Goal: Transaction & Acquisition: Purchase product/service

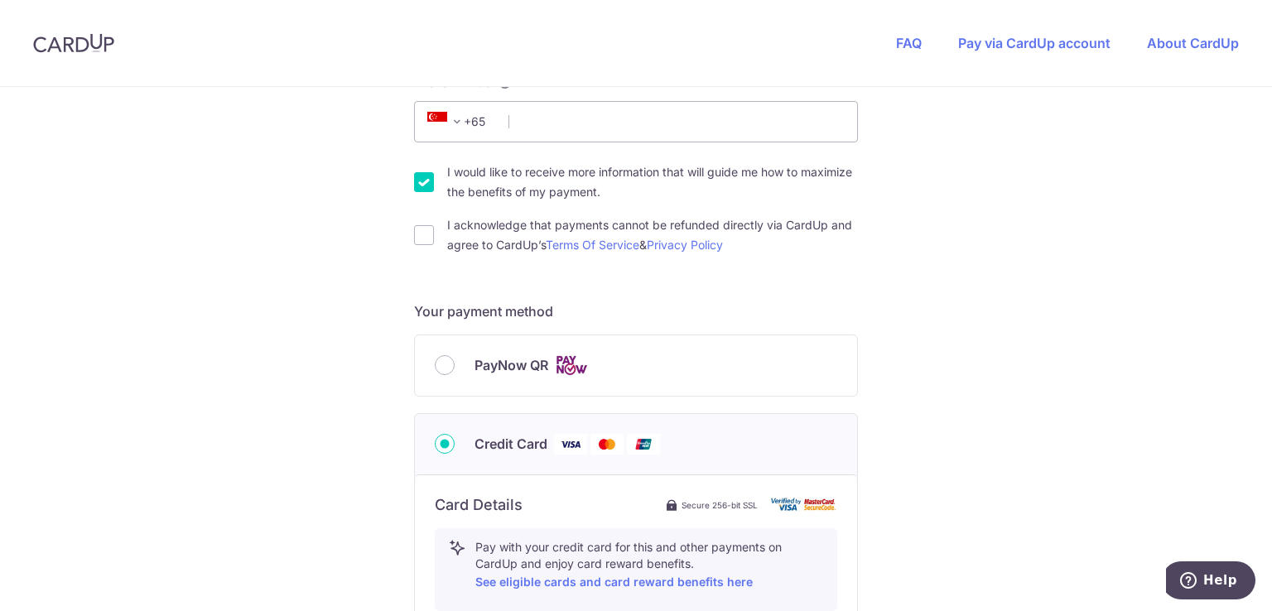
scroll to position [580, 0]
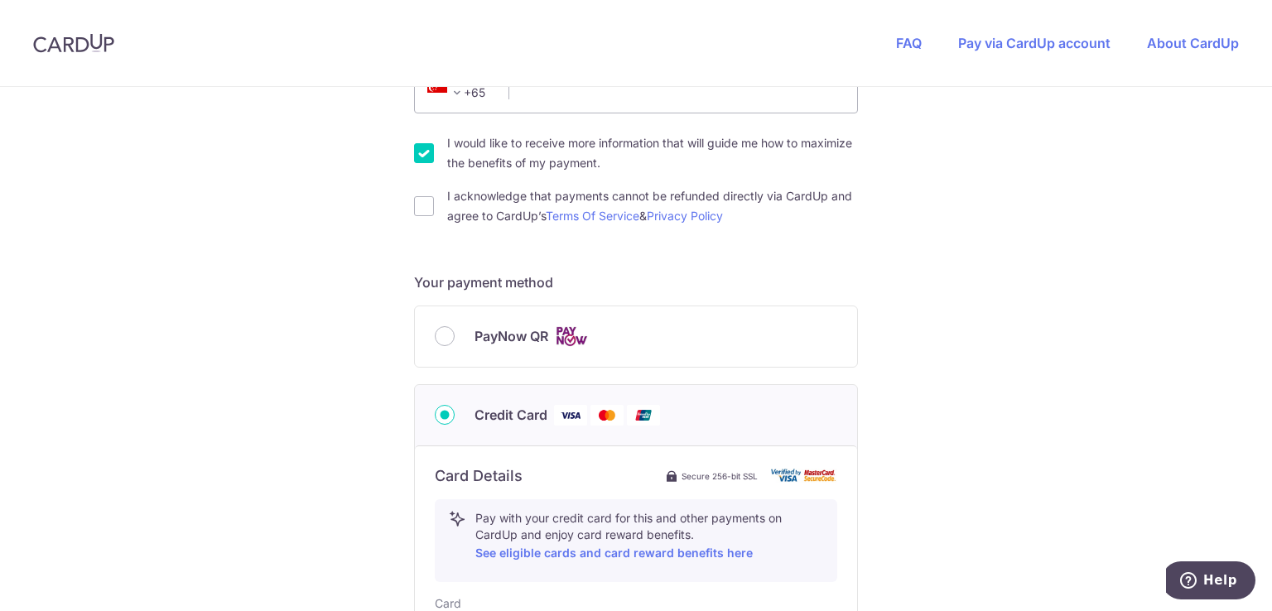
click at [420, 159] on input "I would like to receive more information that will guide me how to maximize the…" at bounding box center [424, 153] width 20 height 20
checkbox input "false"
click at [416, 210] on input "I acknowledge that payments cannot be refunded directly via CardUp and agree to…" at bounding box center [424, 206] width 20 height 20
checkbox input "true"
click at [424, 339] on div "PayNow QR" at bounding box center [636, 336] width 442 height 60
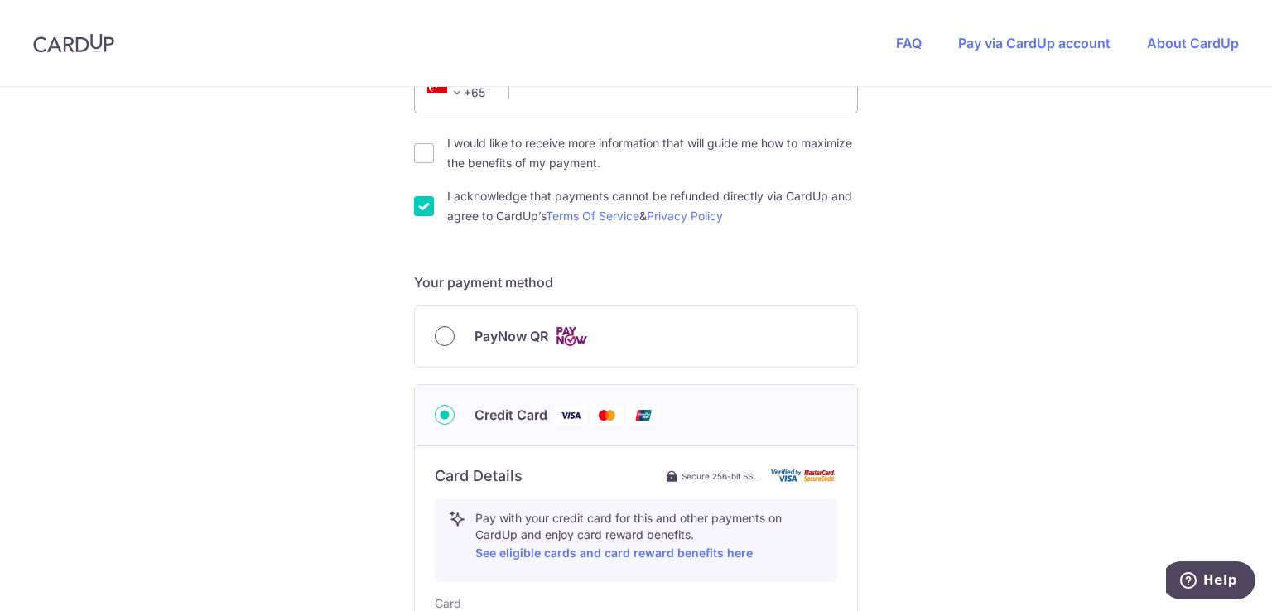
click at [447, 334] on input "PayNow QR" at bounding box center [445, 336] width 20 height 20
radio input "true"
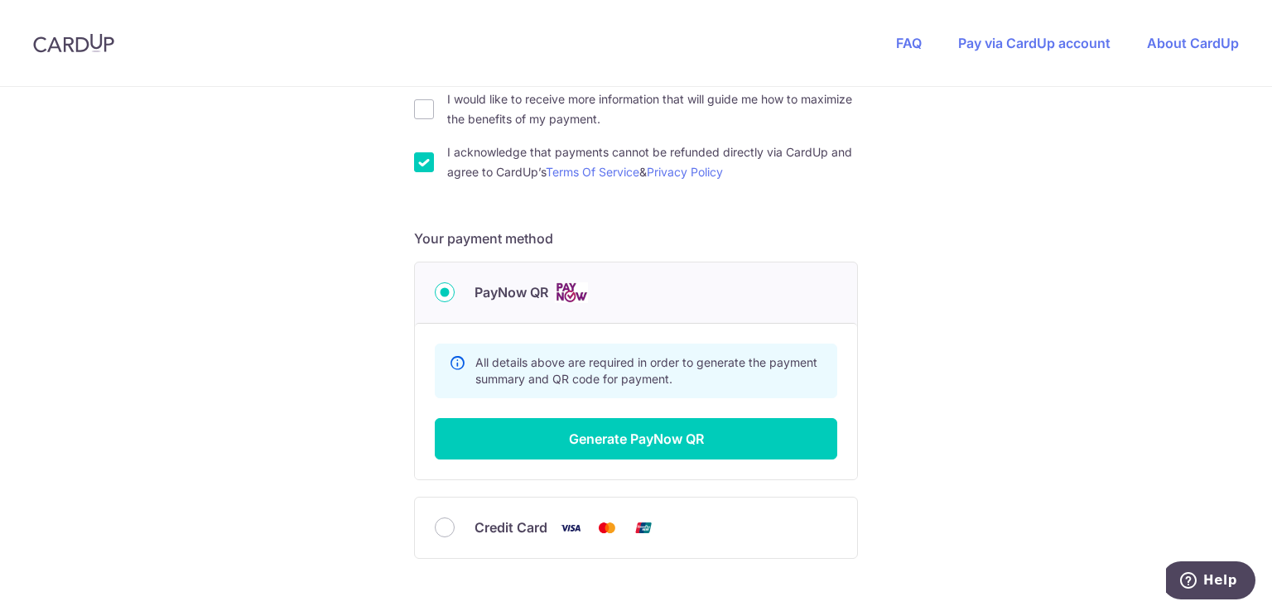
scroll to position [662, 0]
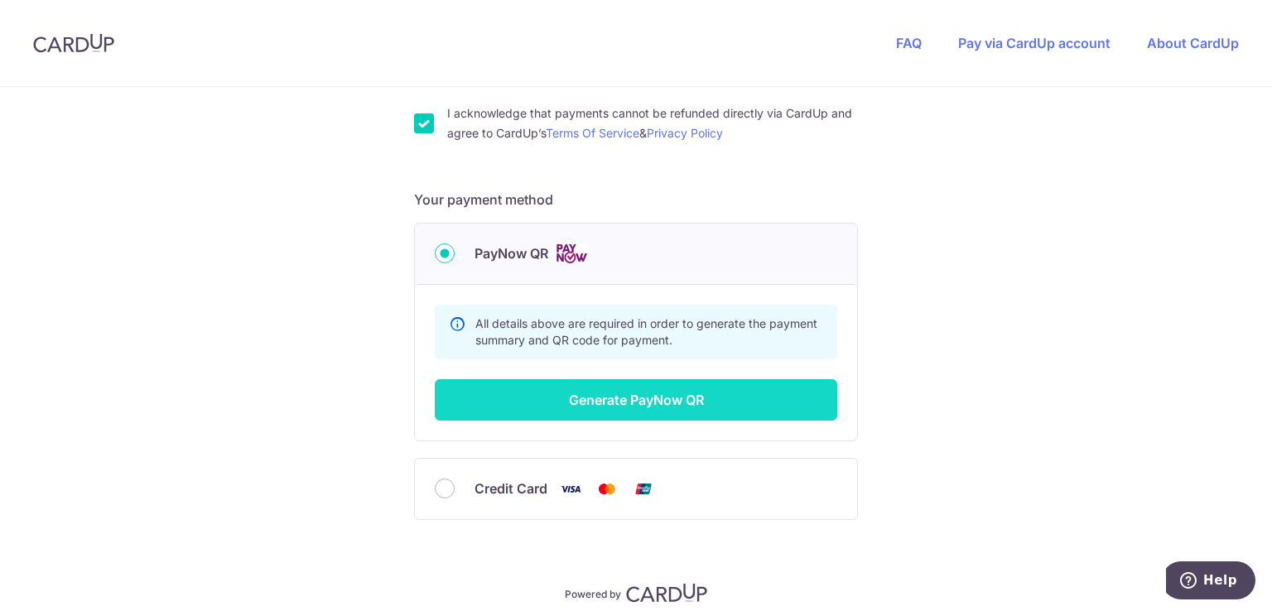
click at [724, 405] on button "Generate PayNow QR" at bounding box center [636, 399] width 402 height 41
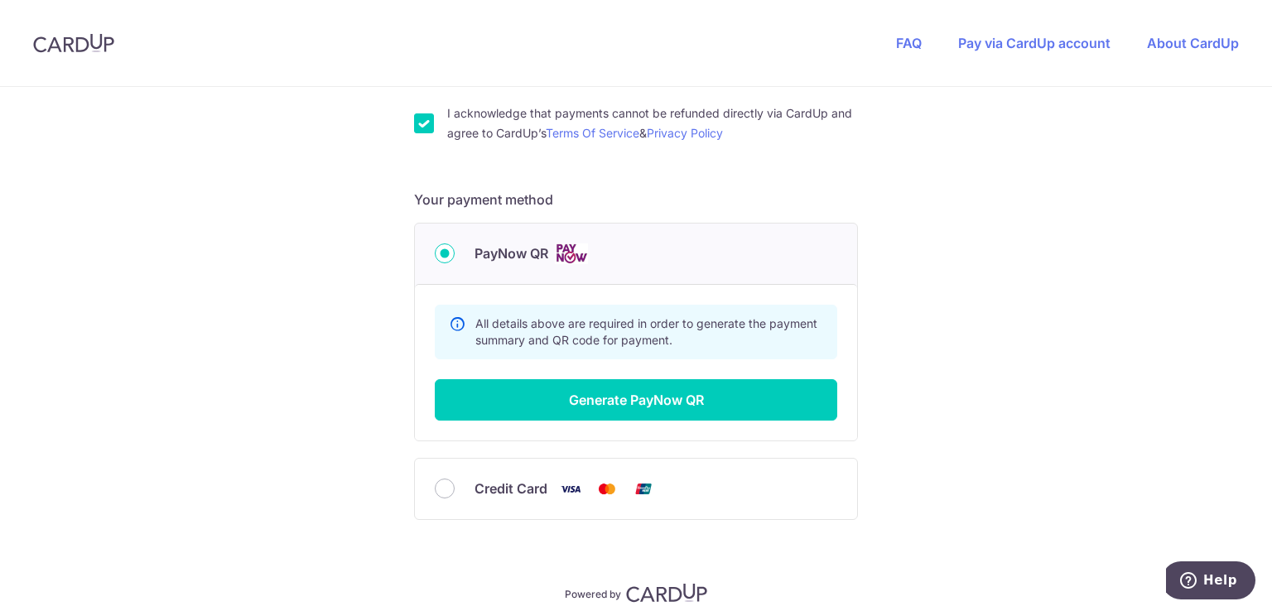
scroll to position [147, 0]
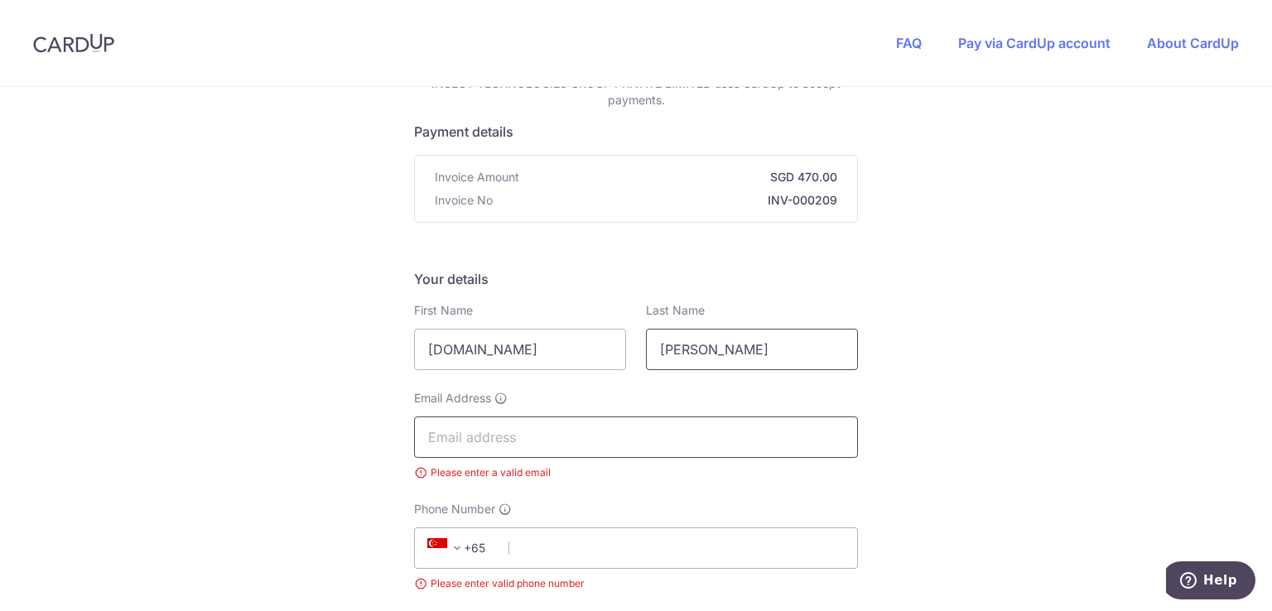
type input "Tan Kim Kia"
click at [615, 428] on input "Email Address" at bounding box center [636, 436] width 444 height 41
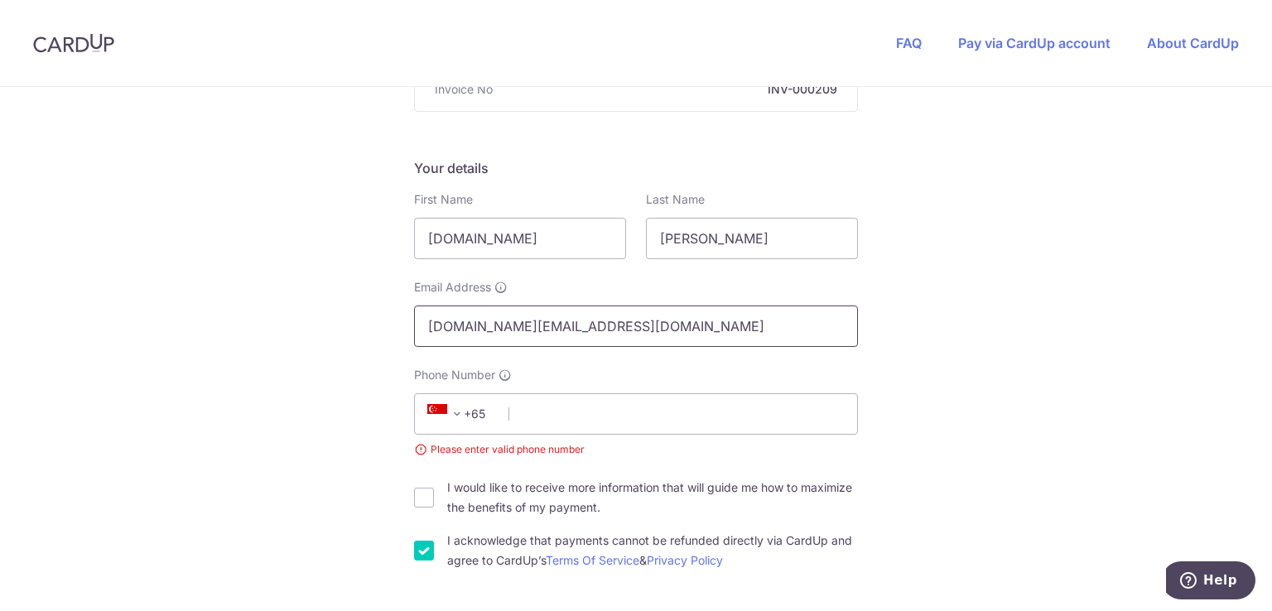
scroll to position [396, 0]
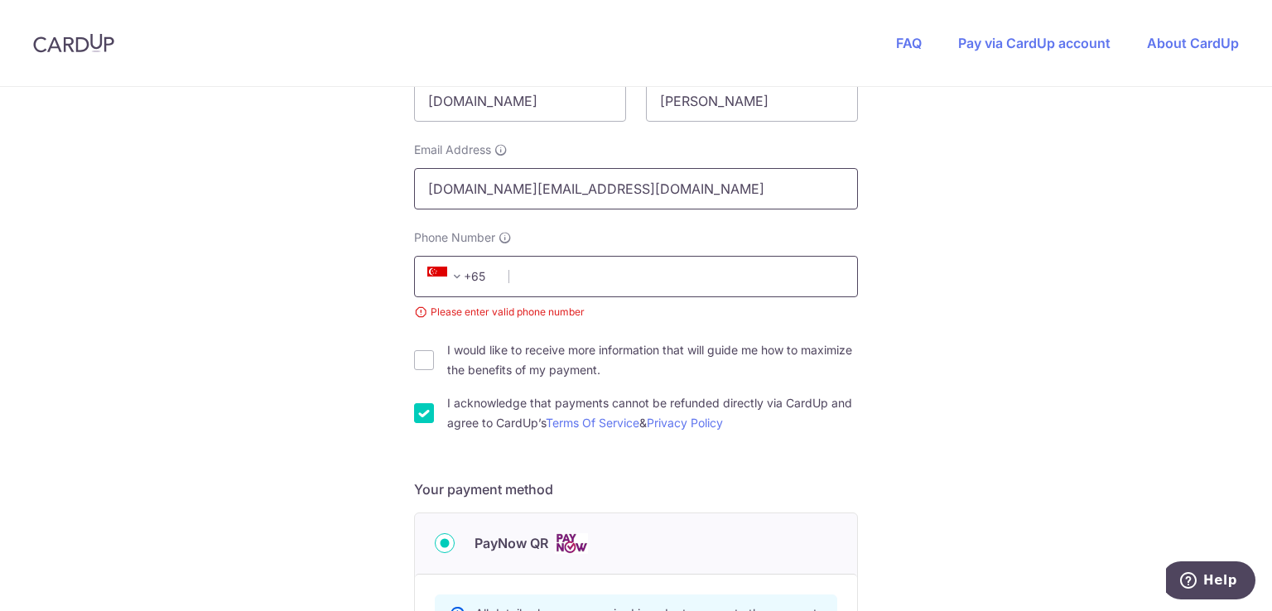
type input "[DOMAIN_NAME][EMAIL_ADDRESS][DOMAIN_NAME]"
click at [569, 282] on input "Phone Number" at bounding box center [636, 276] width 444 height 41
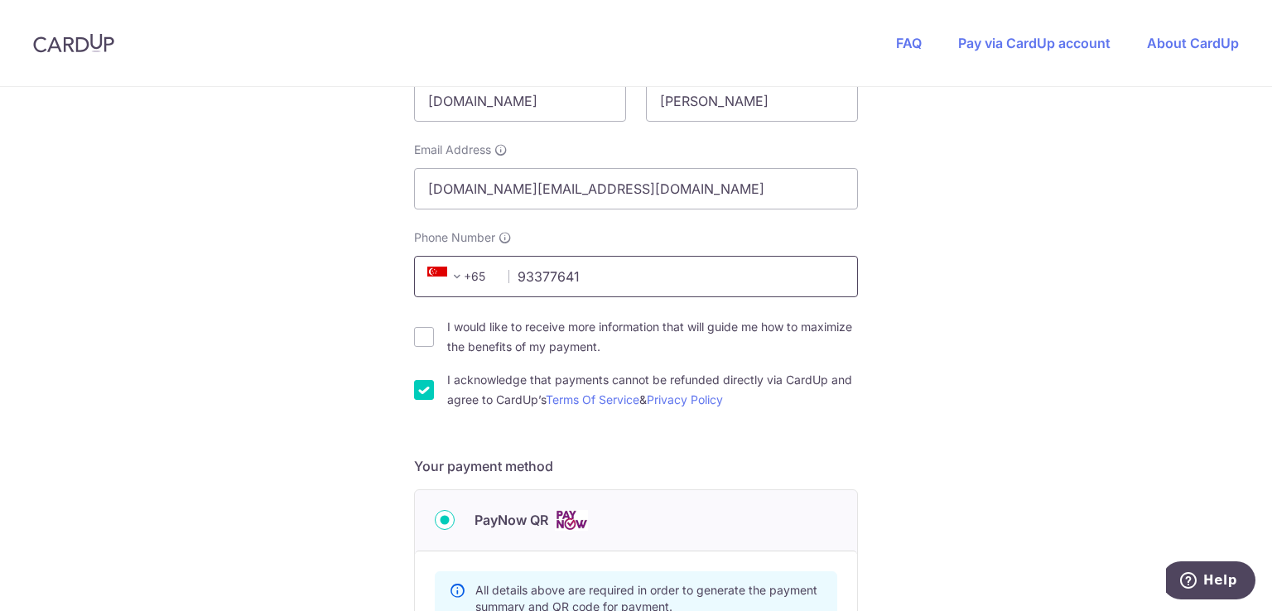
type input "93377641"
click at [1081, 352] on div "You are paying INSECT TECHNOLOGIES GROUP PRIVATE LIMITED INSECT TECHNOLOGIES GR…" at bounding box center [636, 319] width 1272 height 1256
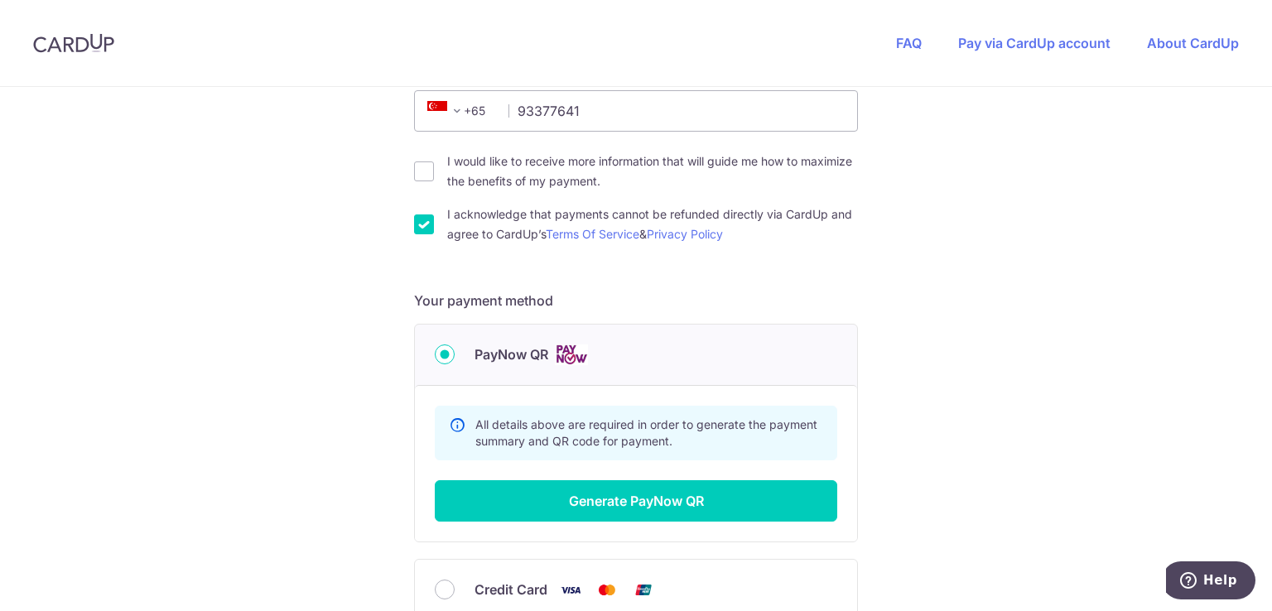
scroll to position [644, 0]
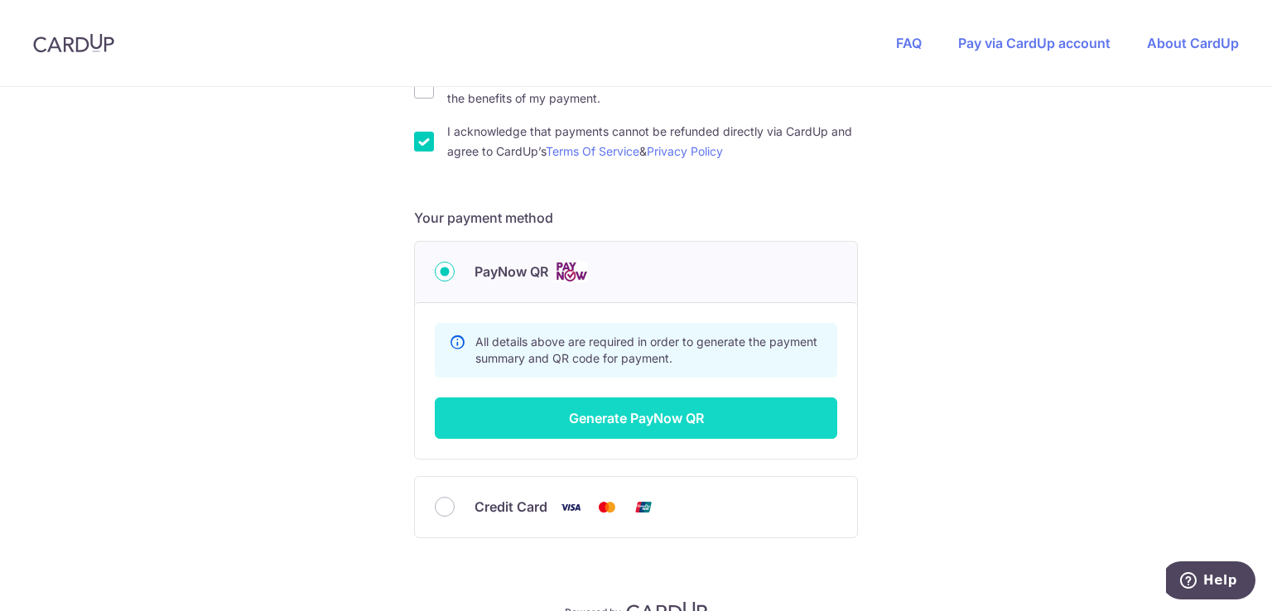
click at [726, 413] on button "Generate PayNow QR" at bounding box center [636, 417] width 402 height 41
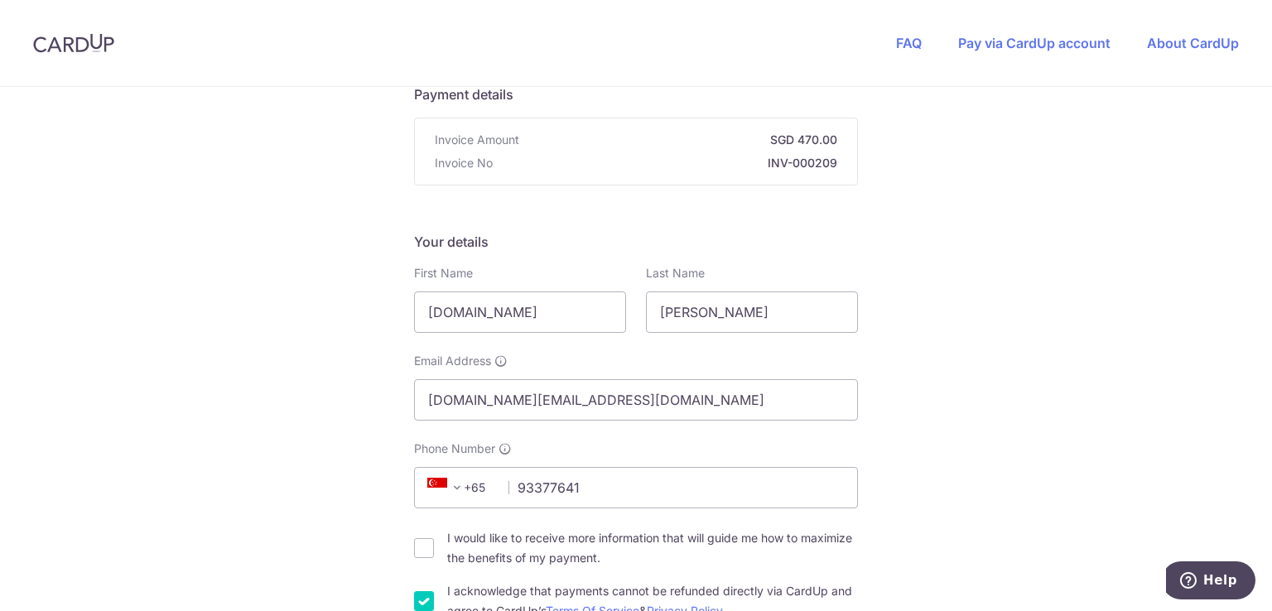
scroll to position [0, 0]
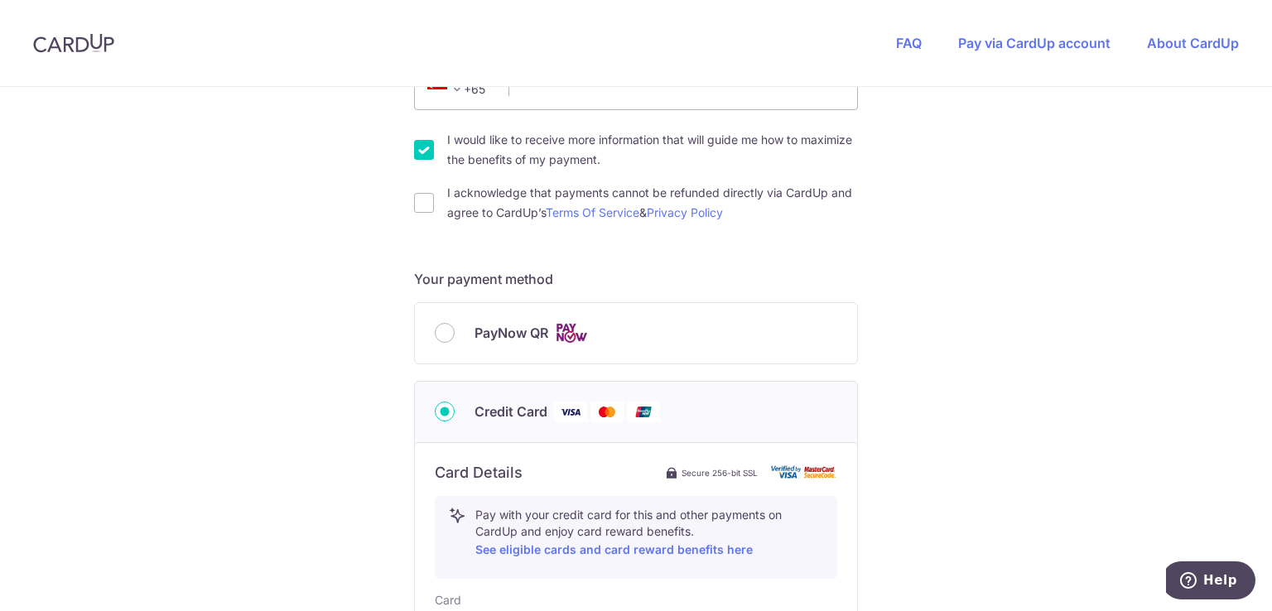
scroll to position [497, 0]
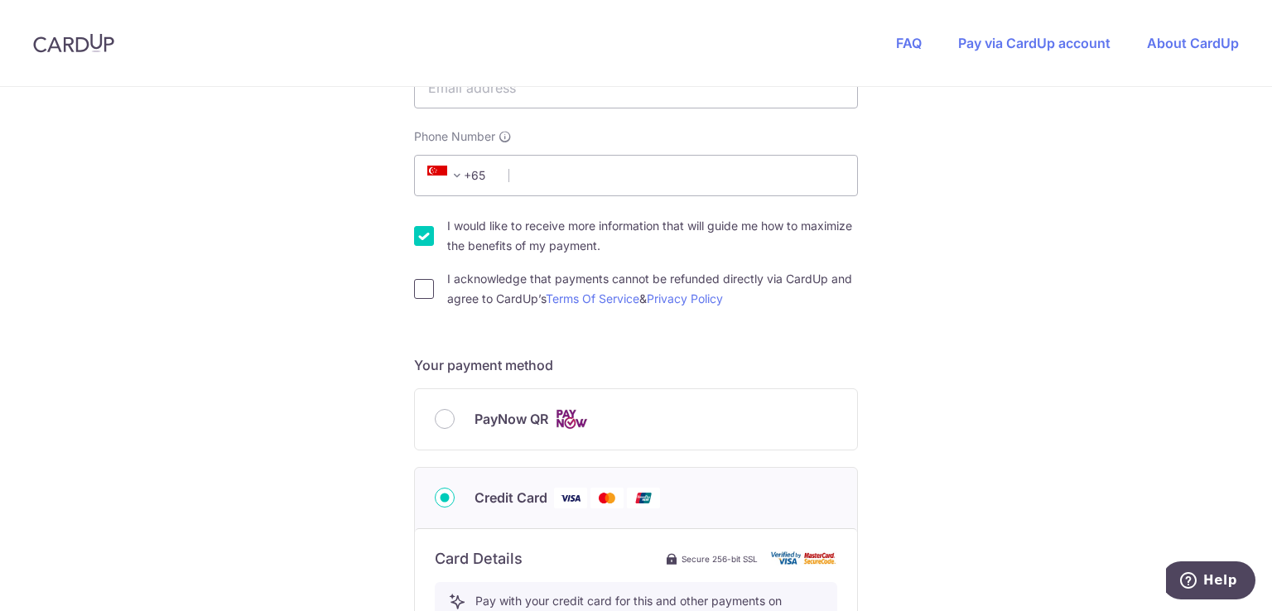
click at [425, 282] on input "I acknowledge that payments cannot be refunded directly via CardUp and agree to…" at bounding box center [424, 289] width 20 height 20
checkbox input "true"
click at [426, 219] on div "I would like to receive more information that will guide me how to maximize the…" at bounding box center [636, 236] width 444 height 40
click at [426, 235] on input "I would like to receive more information that will guide me how to maximize the…" at bounding box center [424, 236] width 20 height 20
checkbox input "false"
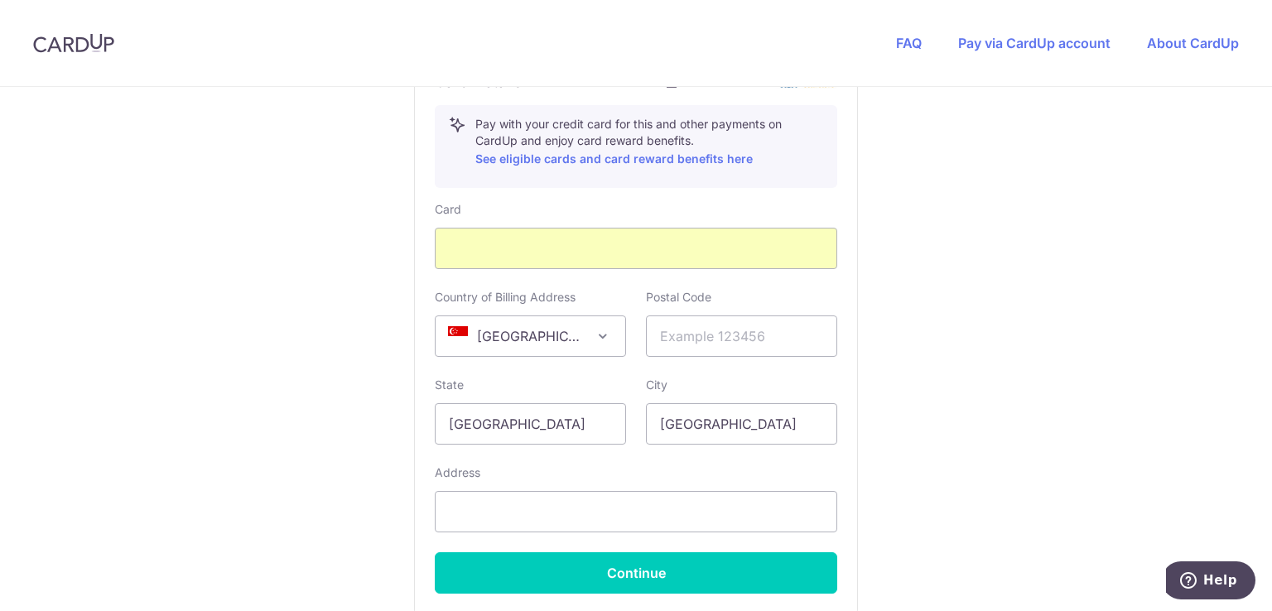
scroll to position [957, 0]
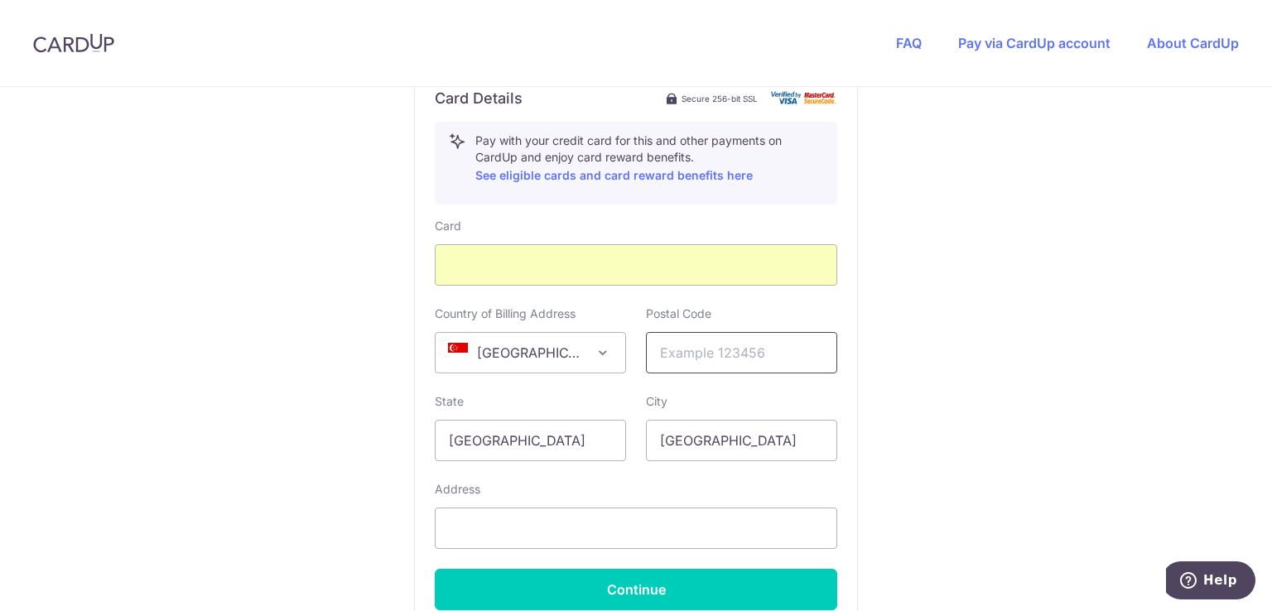
click at [741, 355] on input "text" at bounding box center [741, 352] width 191 height 41
type input "730341"
click at [546, 508] on div "Address" at bounding box center [636, 515] width 402 height 68
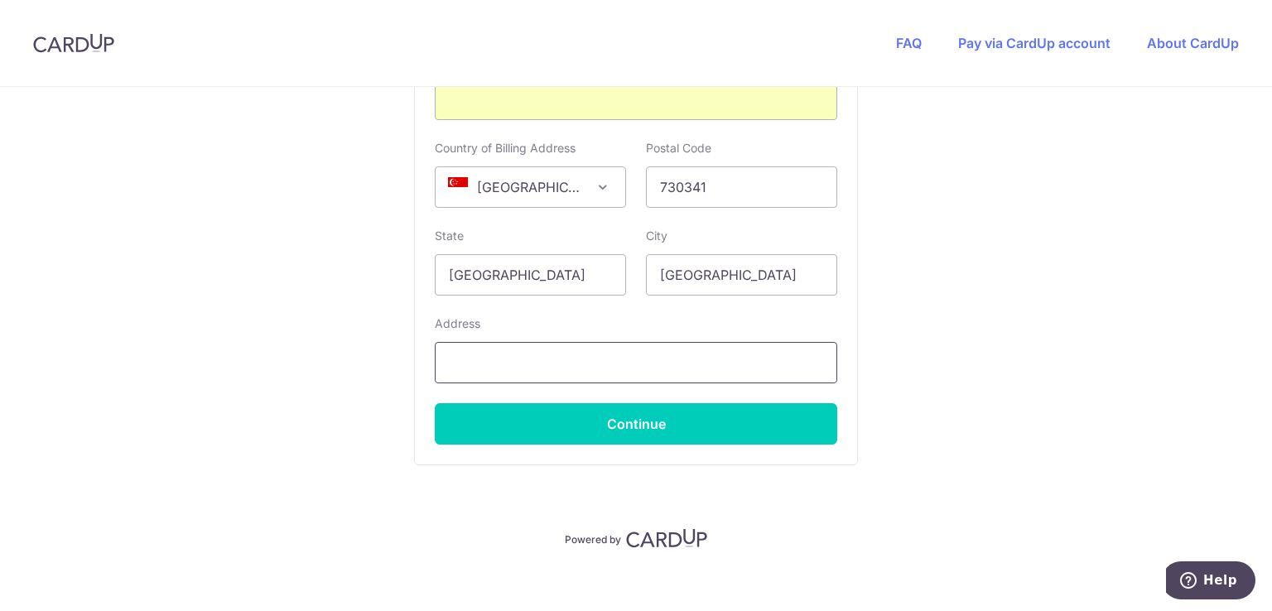
scroll to position [1040, 0]
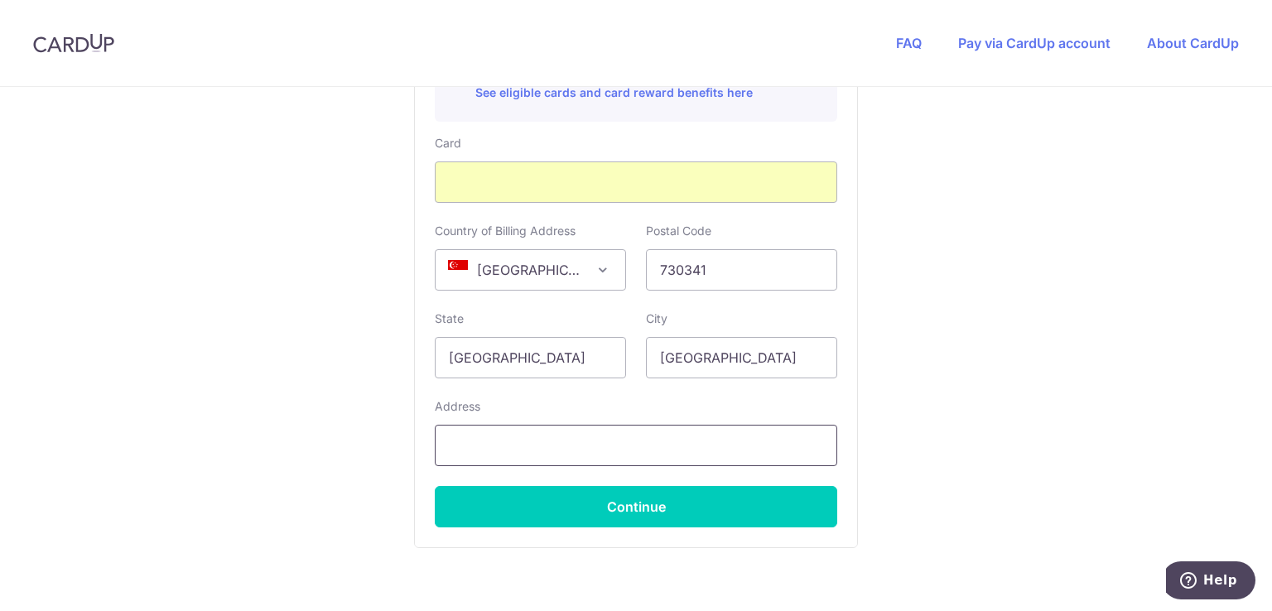
click at [495, 448] on input "text" at bounding box center [636, 445] width 402 height 41
type input "[STREET_ADDRESS]"
type input "TAN"
type input "93377641"
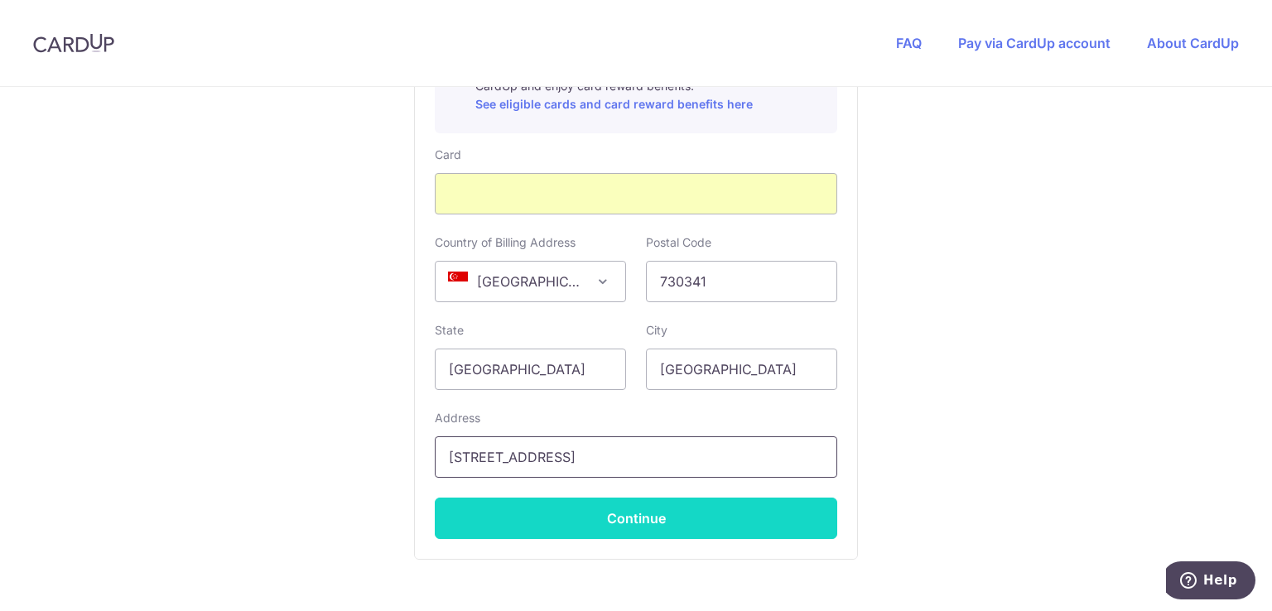
scroll to position [1123, 0]
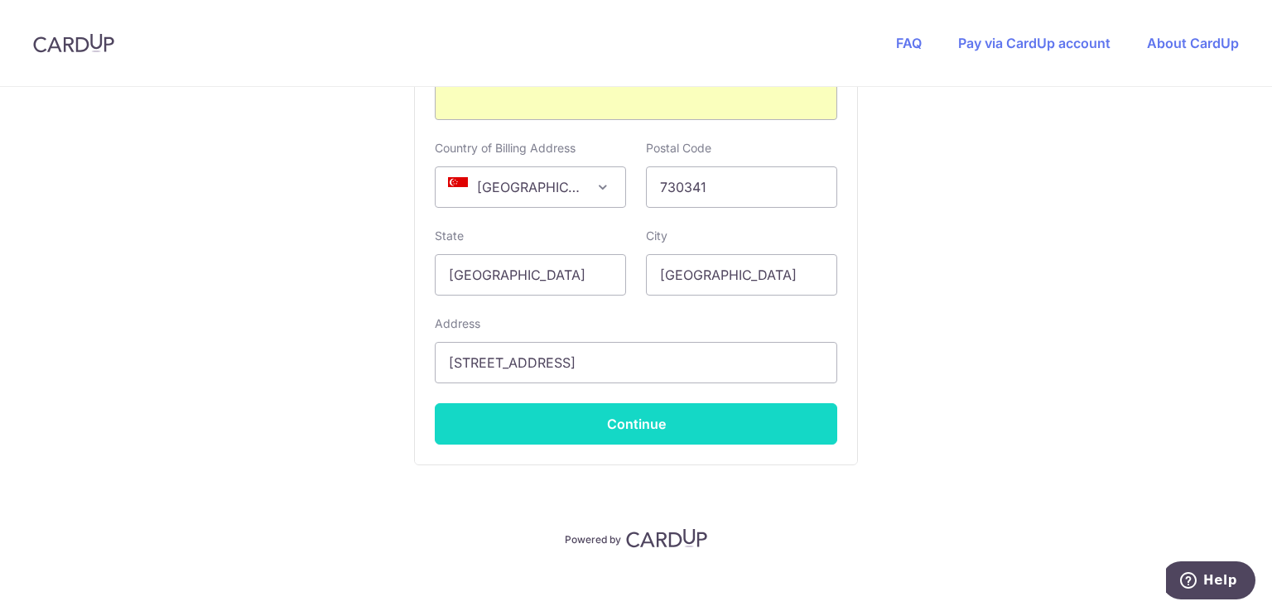
click at [745, 427] on button "Continue" at bounding box center [636, 423] width 402 height 41
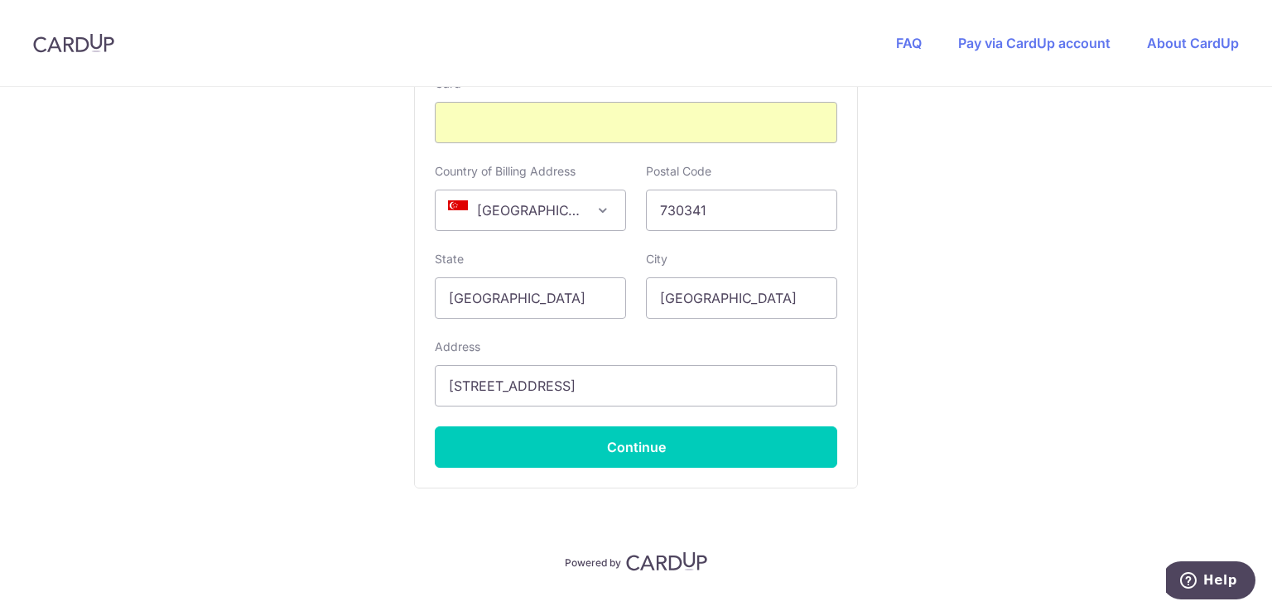
scroll to position [235, 0]
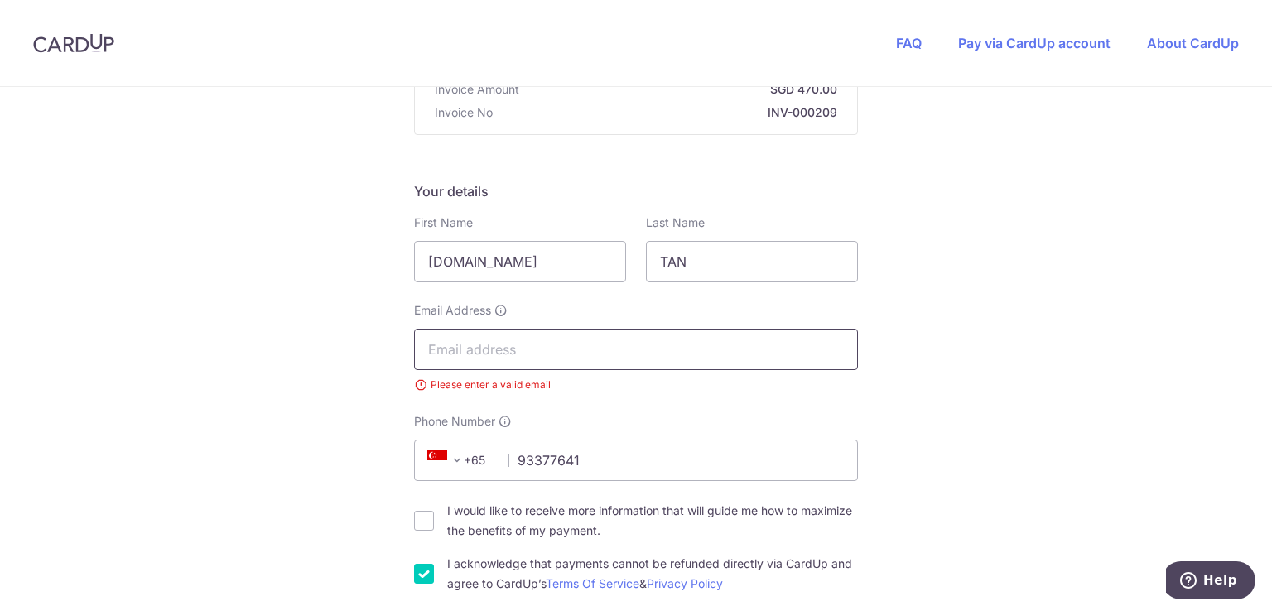
click at [488, 349] on input "Email Address" at bounding box center [636, 349] width 444 height 41
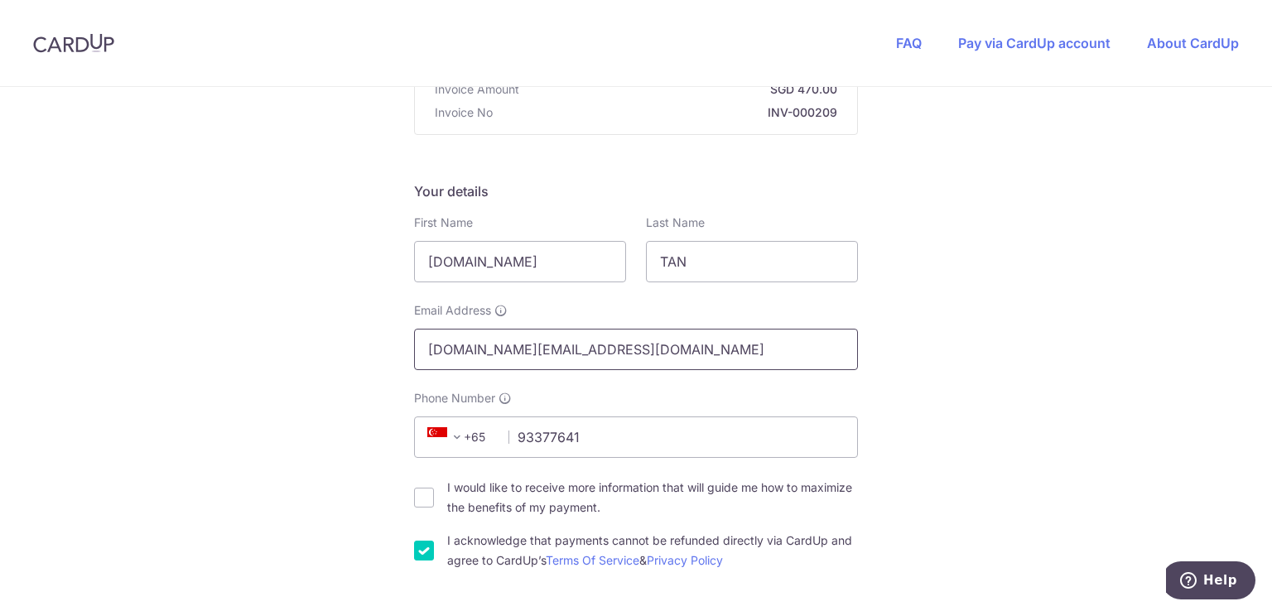
scroll to position [152, 0]
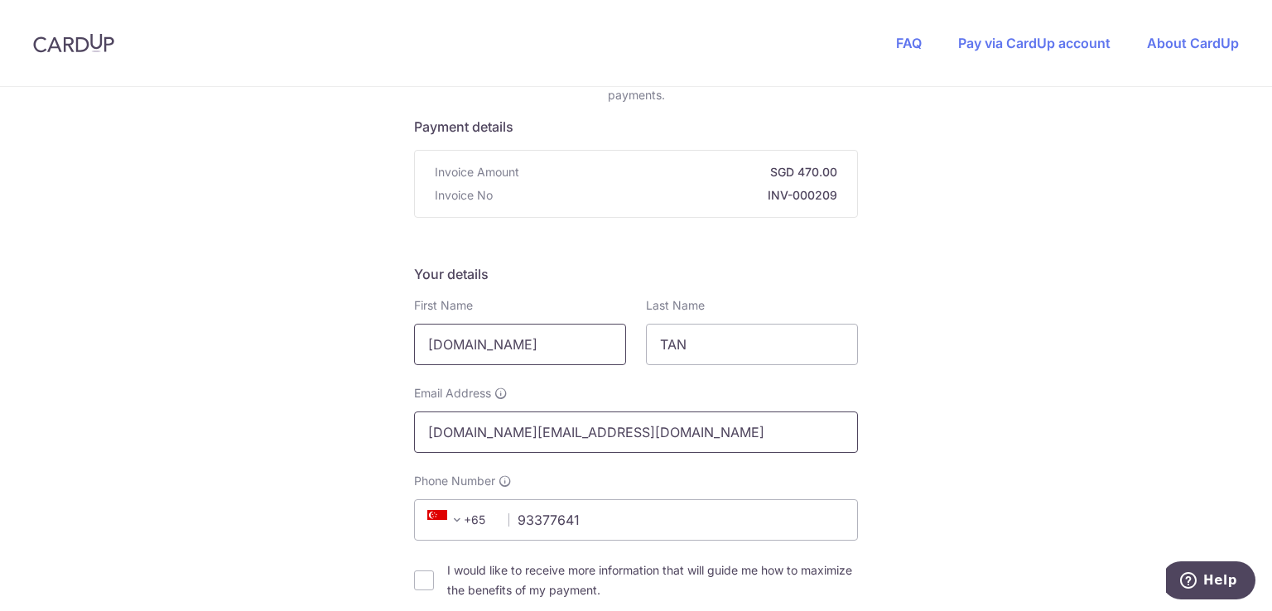
type input "[DOMAIN_NAME][EMAIL_ADDRESS][DOMAIN_NAME]"
click at [573, 348] on input "[DOMAIN_NAME]" at bounding box center [520, 344] width 212 height 41
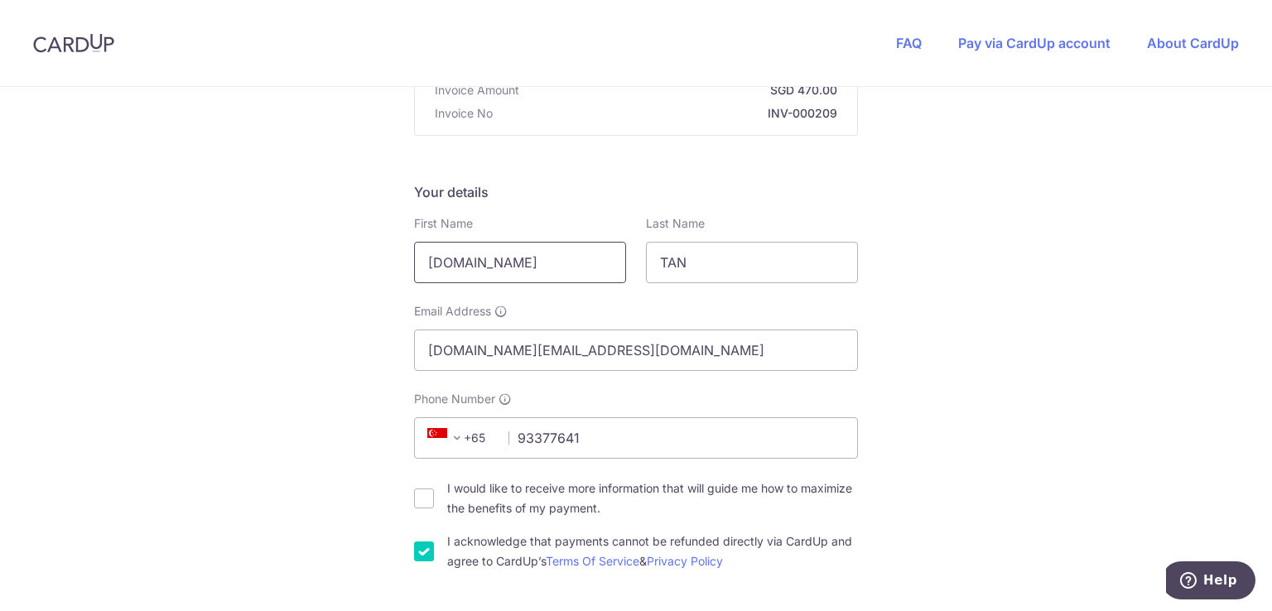
scroll to position [235, 0]
click at [748, 267] on input "TAN" at bounding box center [752, 261] width 212 height 41
type input "T"
type input "Tan"
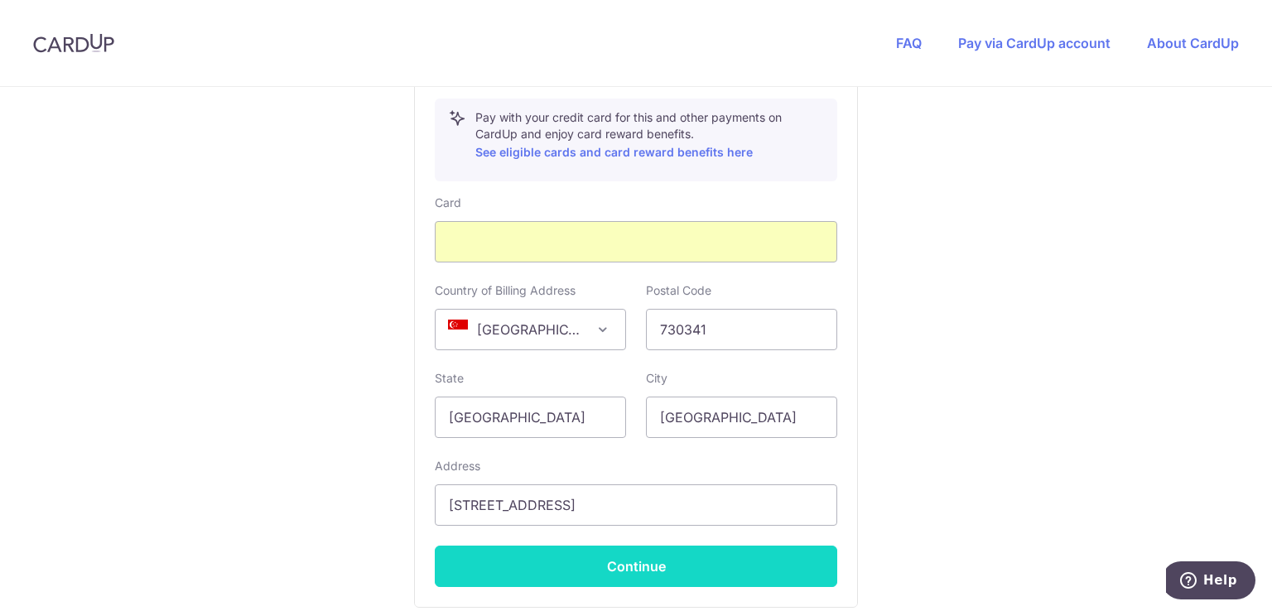
scroll to position [1063, 0]
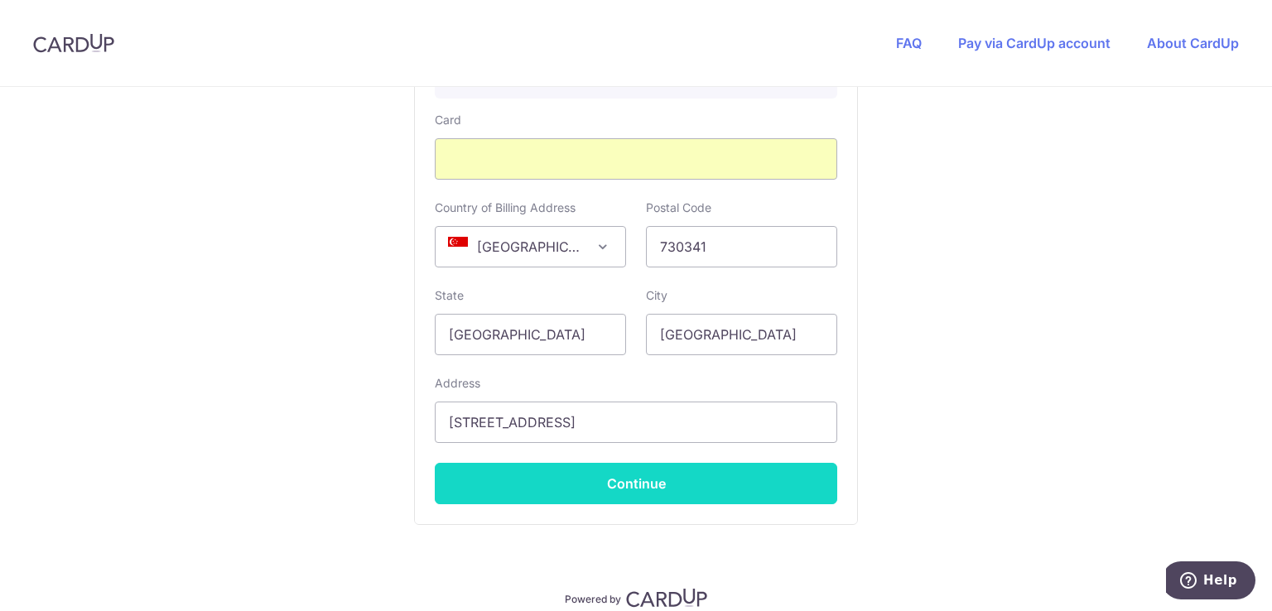
click at [631, 491] on button "Continue" at bounding box center [636, 483] width 402 height 41
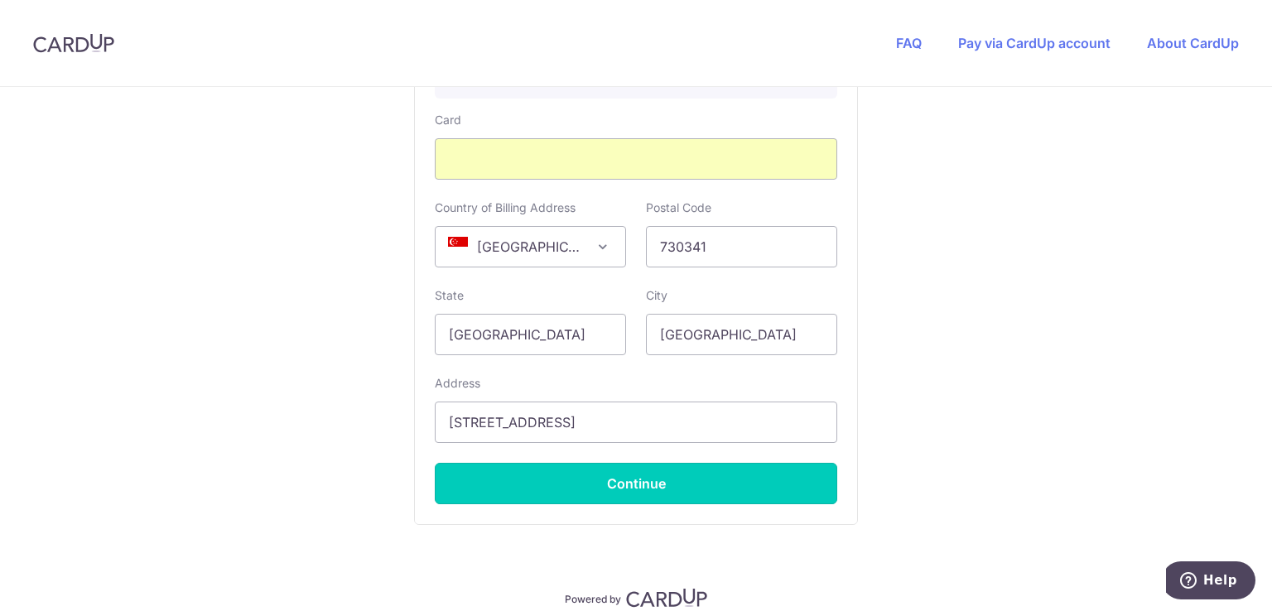
type input "**** 8807"
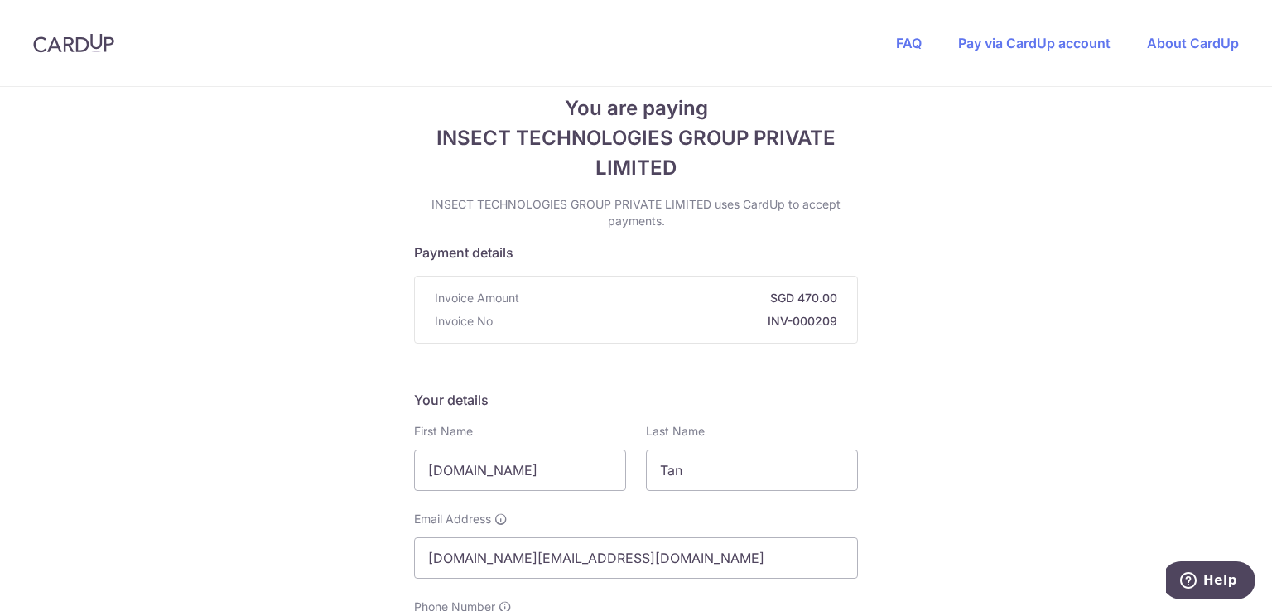
scroll to position [0, 0]
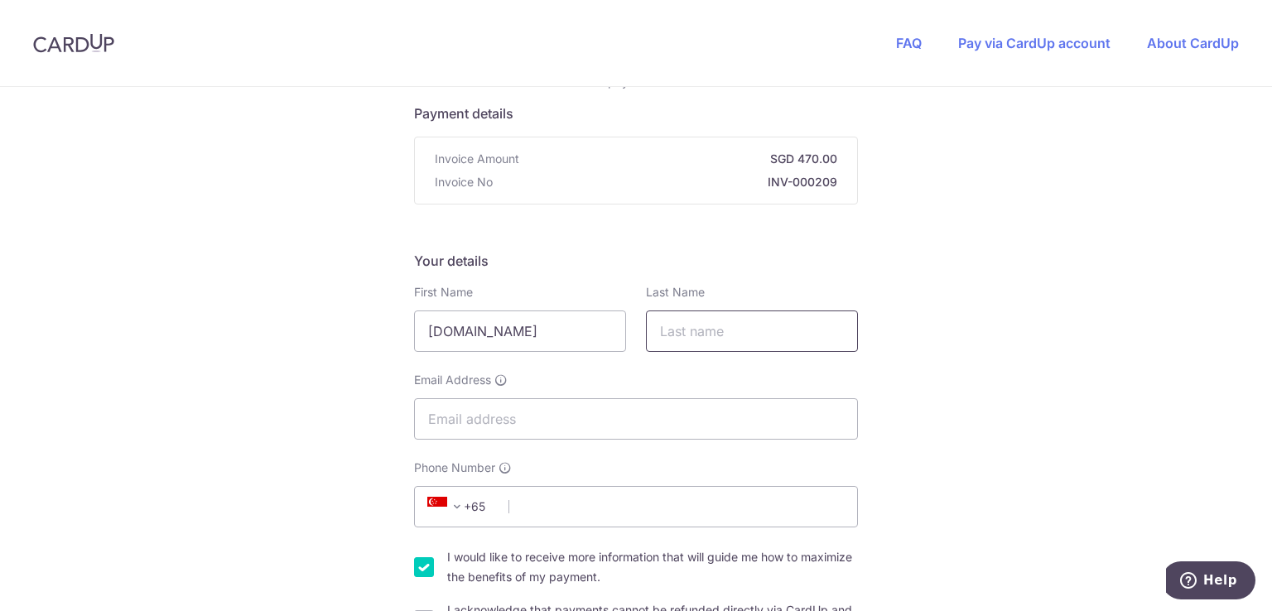
click at [679, 329] on input "text" at bounding box center [752, 330] width 212 height 41
type input "Tan"
drag, startPoint x: 1056, startPoint y: 245, endPoint x: 840, endPoint y: 297, distance: 223.1
click at [488, 411] on input "Email Address" at bounding box center [636, 418] width 444 height 41
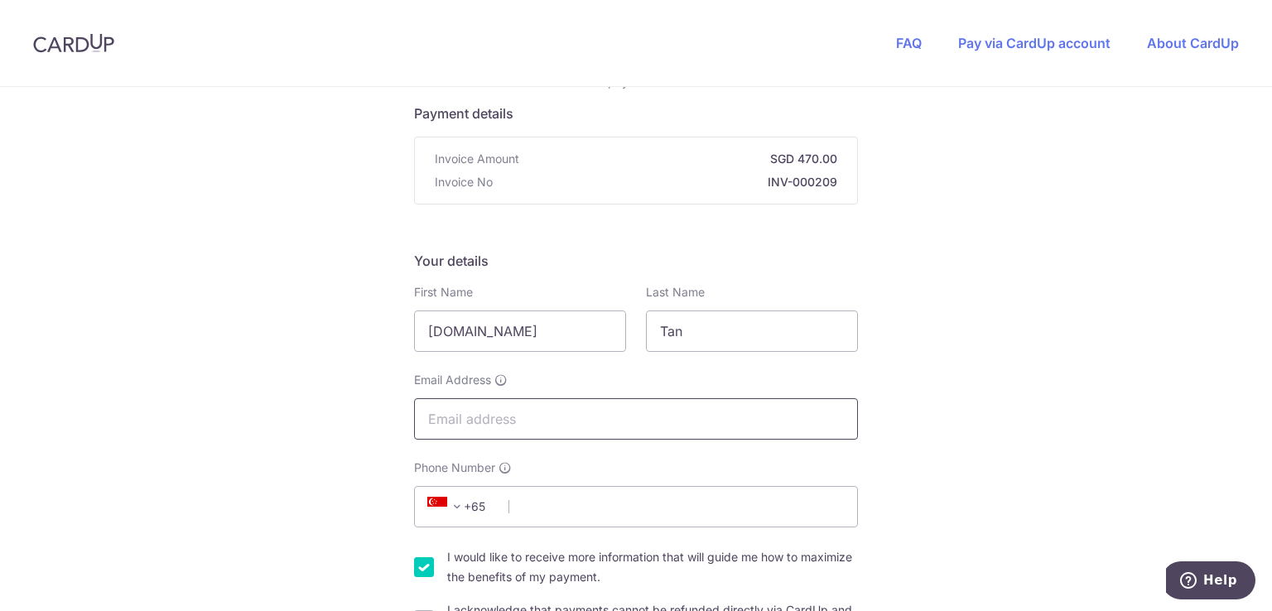
type input "[DOMAIN_NAME][EMAIL_ADDRESS][DOMAIN_NAME]"
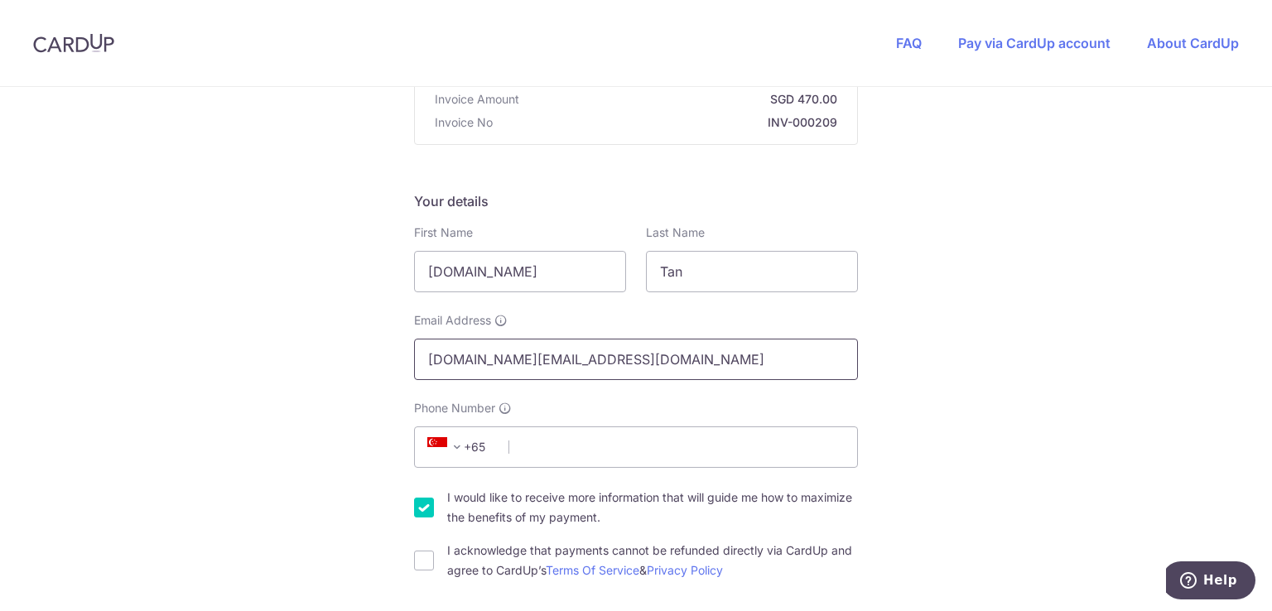
scroll to position [331, 0]
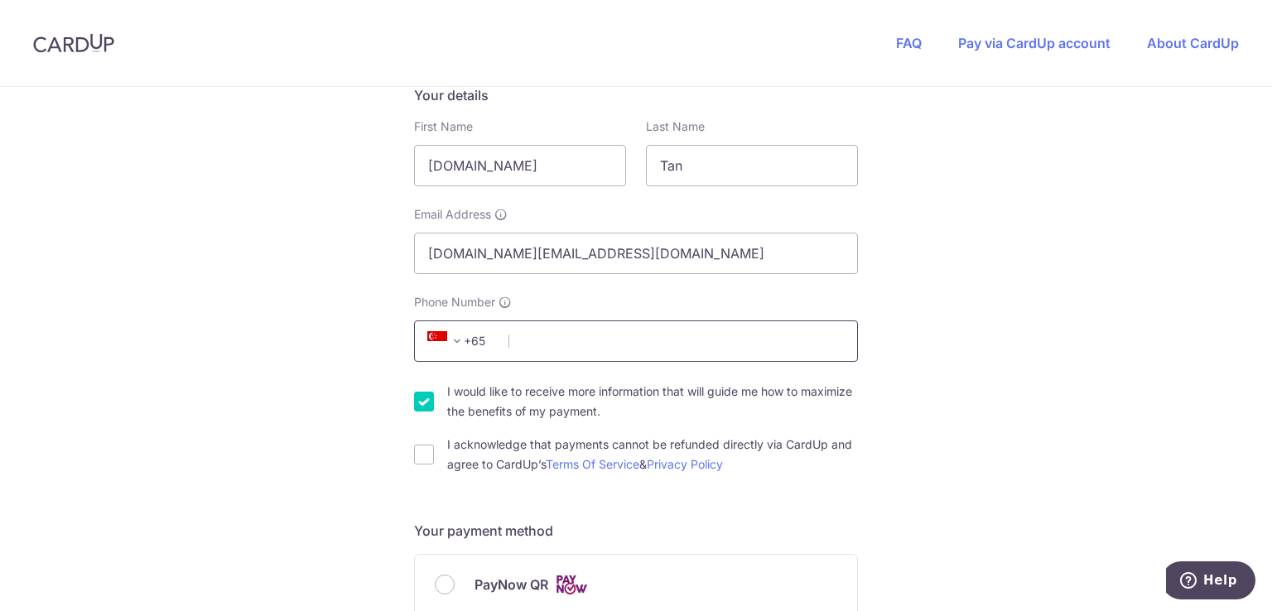
click at [523, 341] on input "Phone Number" at bounding box center [636, 340] width 444 height 41
type input "93377641"
click at [911, 322] on div "You are paying INSECT TECHNOLOGIES GROUP PRIVATE LIMITED INSECT TECHNOLOGIES GR…" at bounding box center [636, 587] width 1272 height 1662
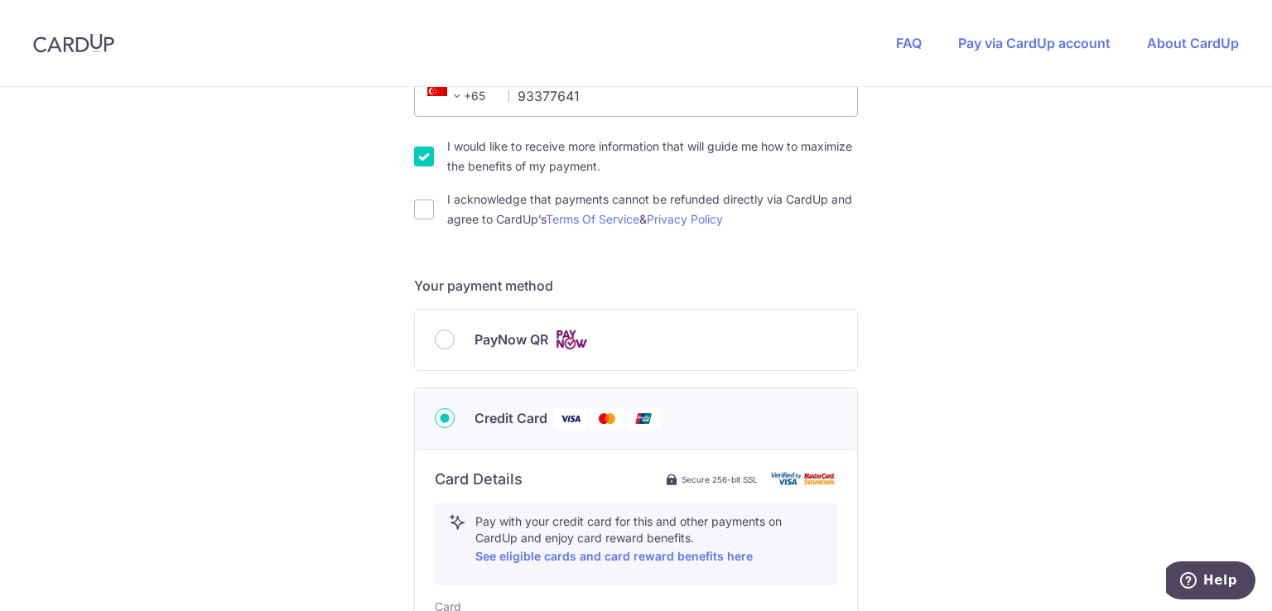
scroll to position [580, 0]
click at [431, 203] on div "I acknowledge that payments cannot be refunded directly via CardUp and agree to…" at bounding box center [636, 206] width 444 height 40
click at [421, 147] on input "I would like to receive more information that will guide me how to maximize the…" at bounding box center [424, 153] width 20 height 20
checkbox input "false"
click at [421, 207] on input "I acknowledge that payments cannot be refunded directly via CardUp and agree to…" at bounding box center [424, 206] width 20 height 20
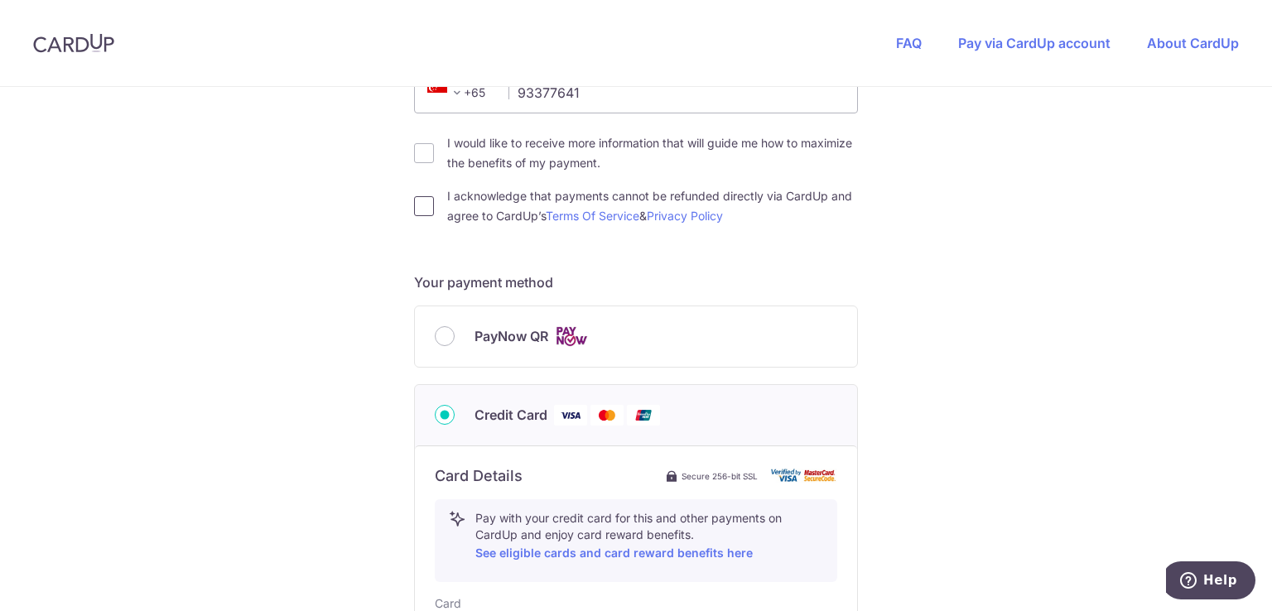
checkbox input "true"
click at [445, 341] on input "PayNow QR" at bounding box center [445, 336] width 20 height 20
radio input "true"
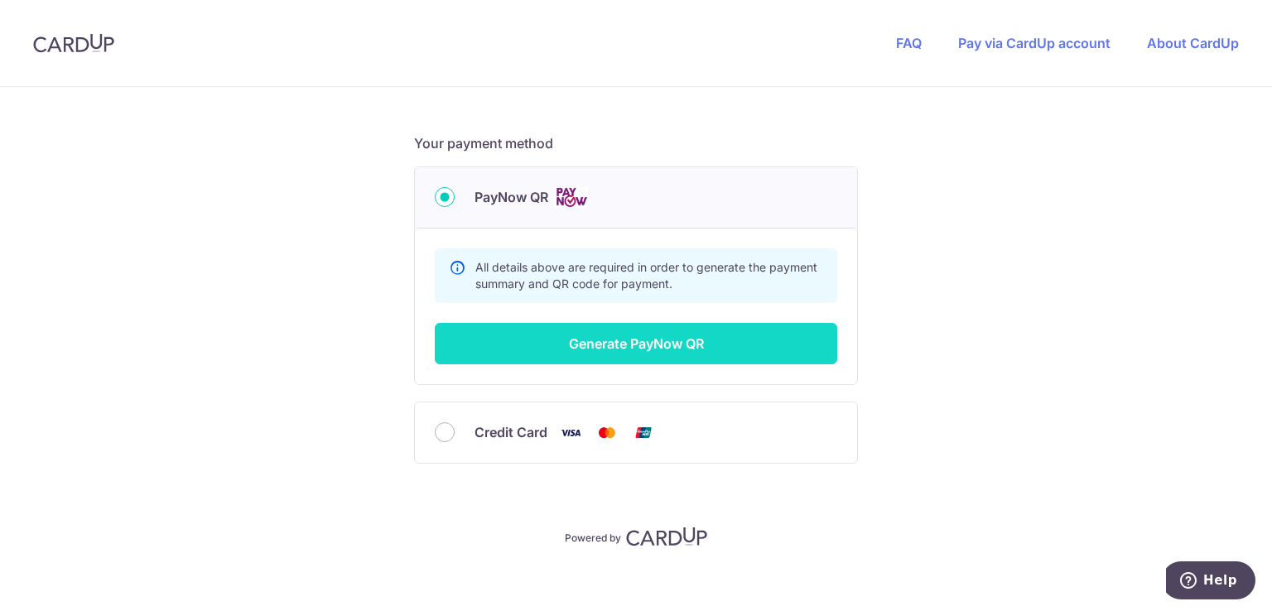
scroll to position [729, 0]
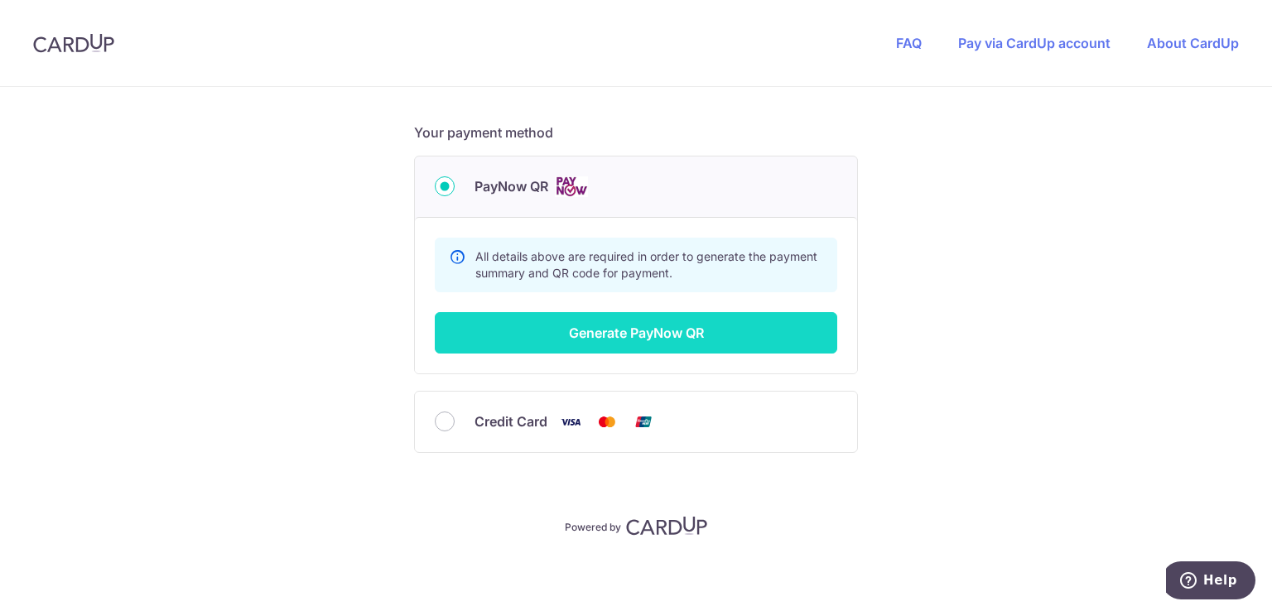
click at [684, 325] on button "Generate PayNow QR" at bounding box center [636, 332] width 402 height 41
